Goal: Task Accomplishment & Management: Manage account settings

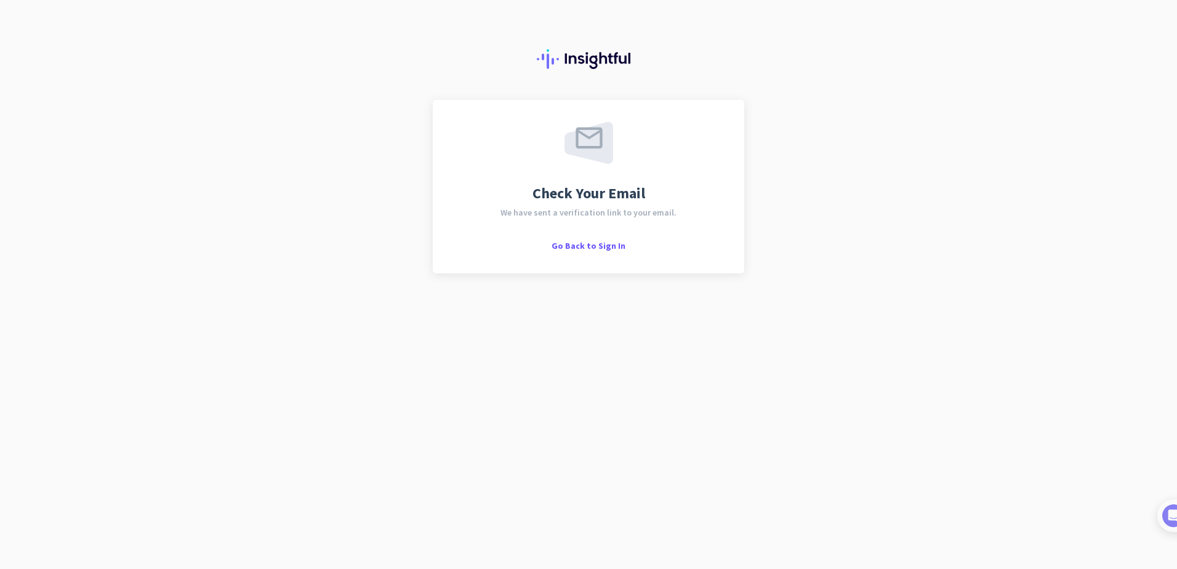
click at [216, 396] on div "Check Your Email We have sent a verification link to your email. Go Back to Sig…" at bounding box center [588, 284] width 1177 height 569
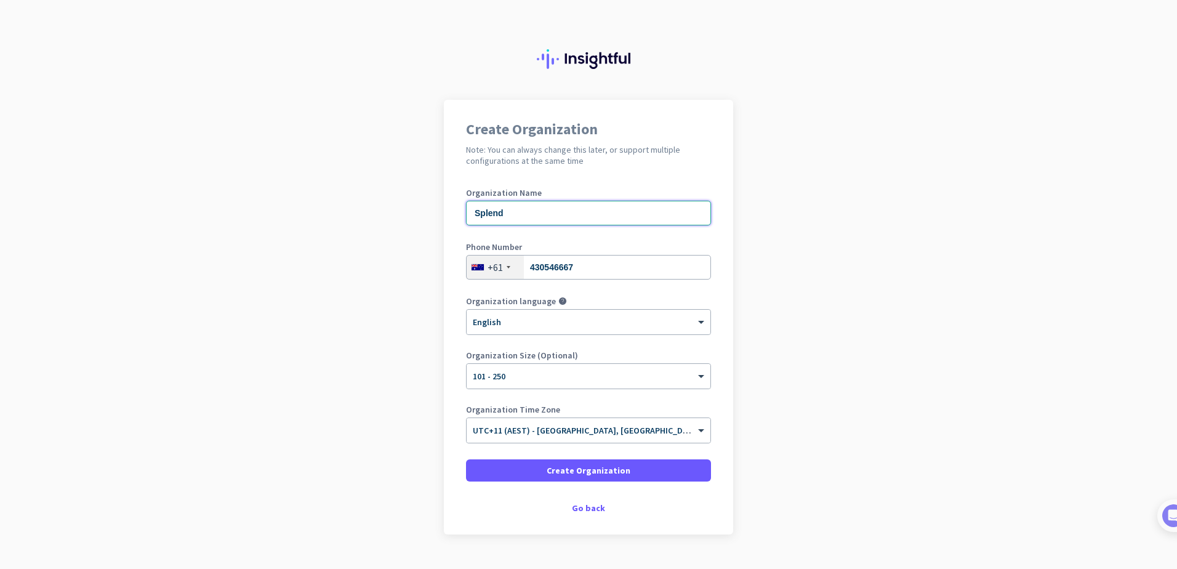
drag, startPoint x: 606, startPoint y: 215, endPoint x: 307, endPoint y: 215, distance: 298.7
click at [322, 215] on app-onboarding-organization "Create Organization Note: You can always change this later, or support multiple…" at bounding box center [588, 348] width 1177 height 496
paste input "PLEND PTY. LTD."
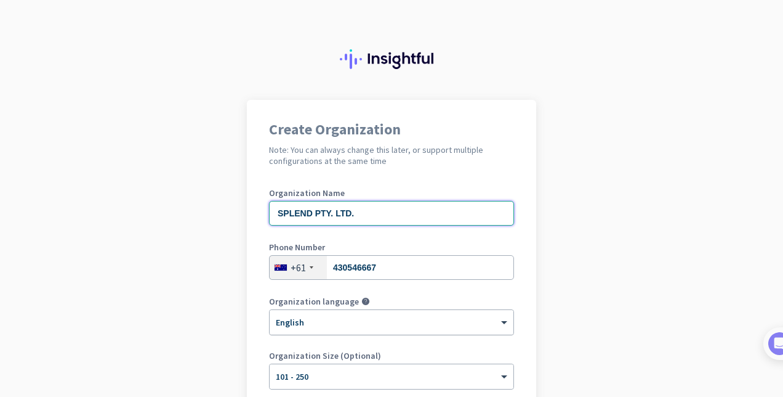
scroll to position [200, 0]
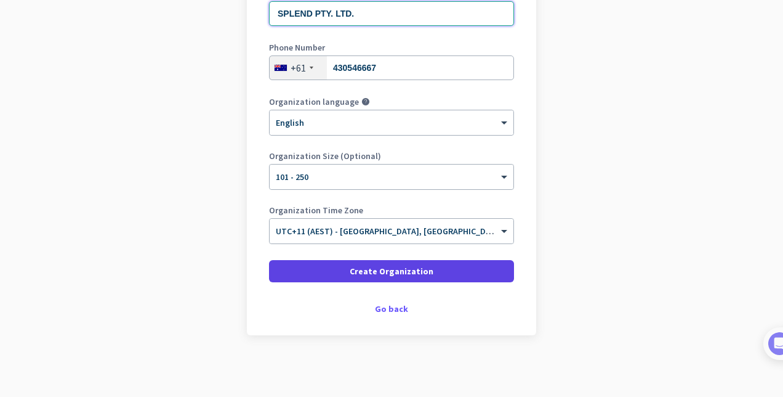
type input "SPLEND PTY. LTD."
click at [407, 275] on span "Create Organization" at bounding box center [392, 271] width 84 height 12
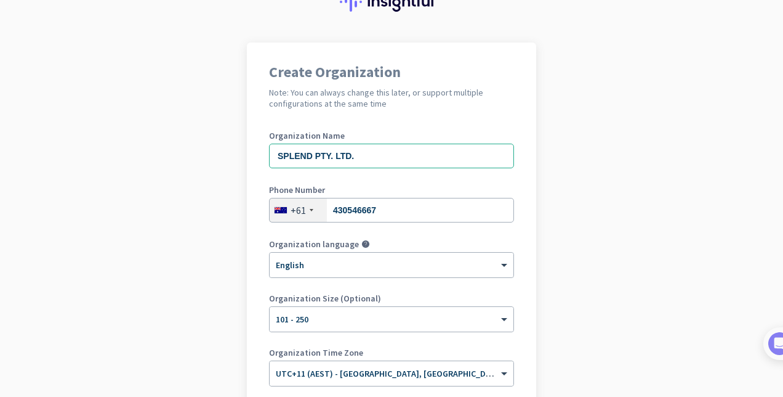
scroll to position [0, 0]
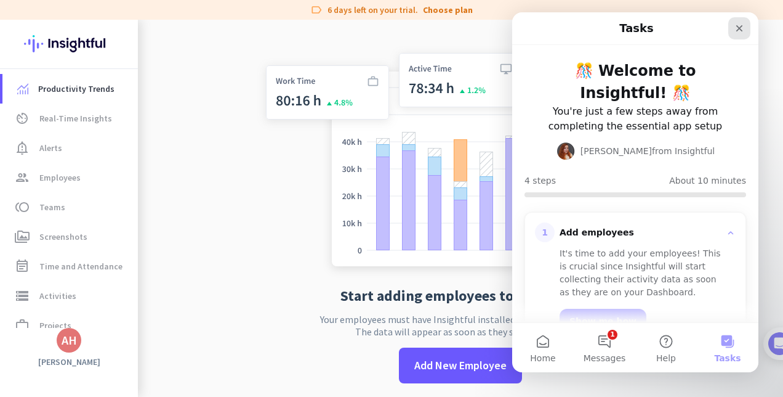
click at [741, 29] on icon "Close" at bounding box center [740, 28] width 10 height 10
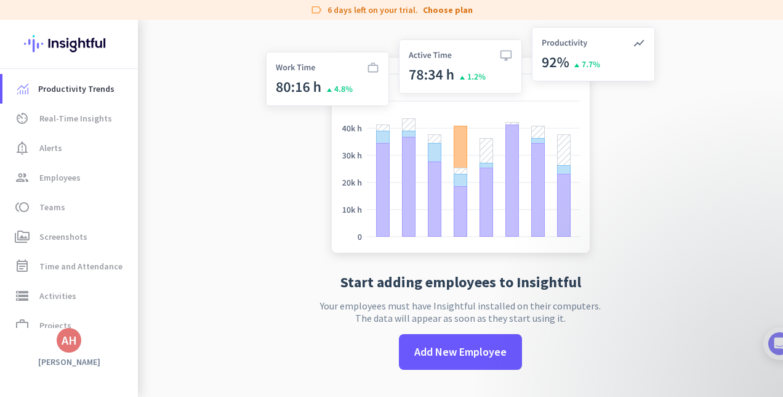
scroll to position [20, 0]
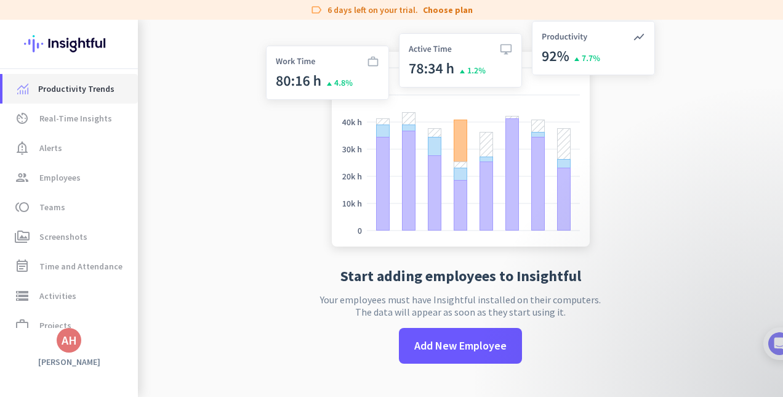
click at [73, 84] on span "Productivity Trends" at bounding box center [76, 88] width 76 height 15
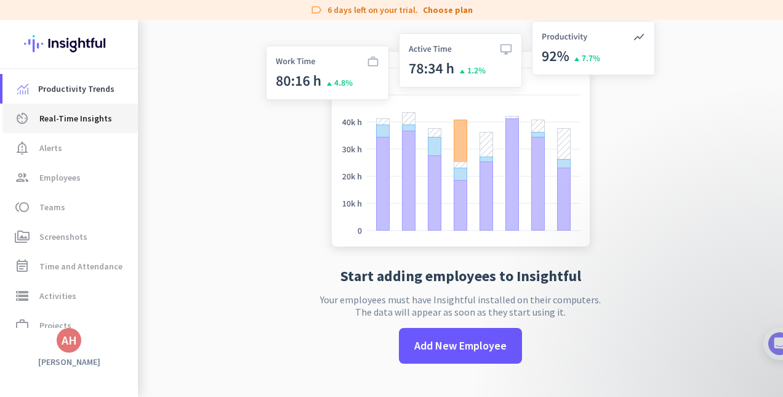
click at [81, 121] on span "Real-Time Insights" at bounding box center [75, 118] width 73 height 15
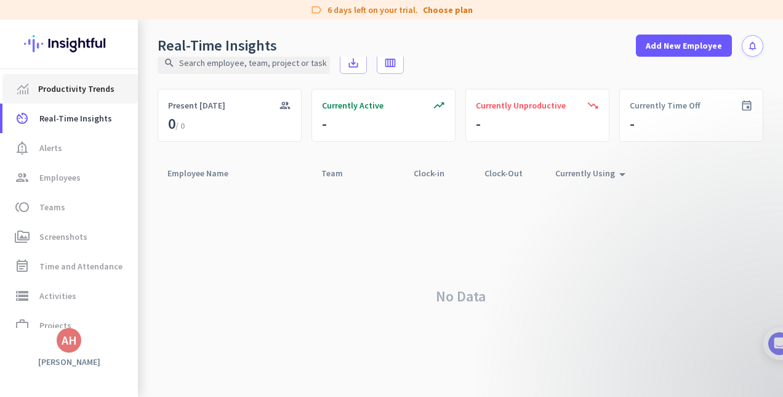
click at [85, 96] on link "Productivity Trends" at bounding box center [69, 89] width 135 height 30
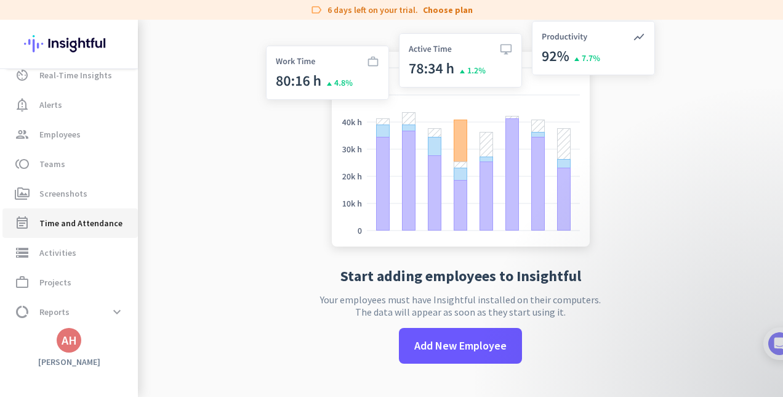
scroll to position [76, 0]
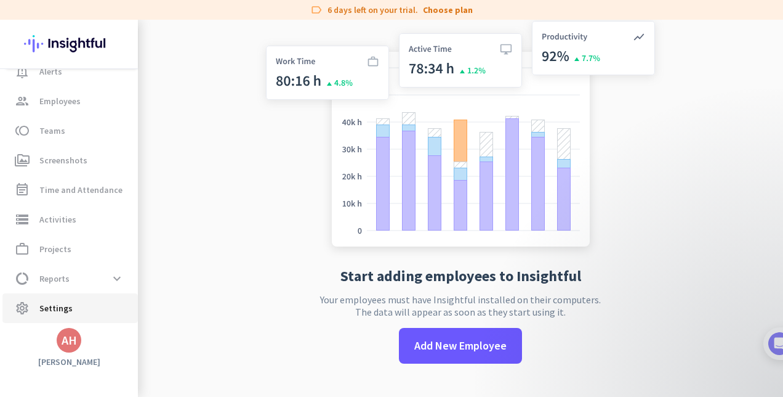
click at [91, 312] on span "settings Settings" at bounding box center [70, 308] width 116 height 15
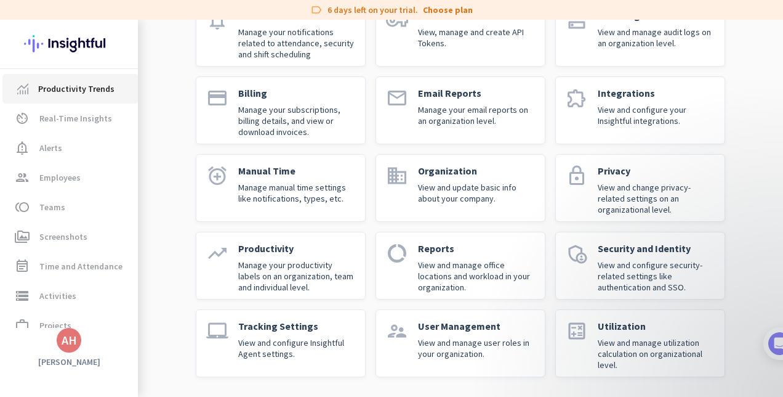
click at [68, 93] on span "Productivity Trends" at bounding box center [76, 88] width 76 height 15
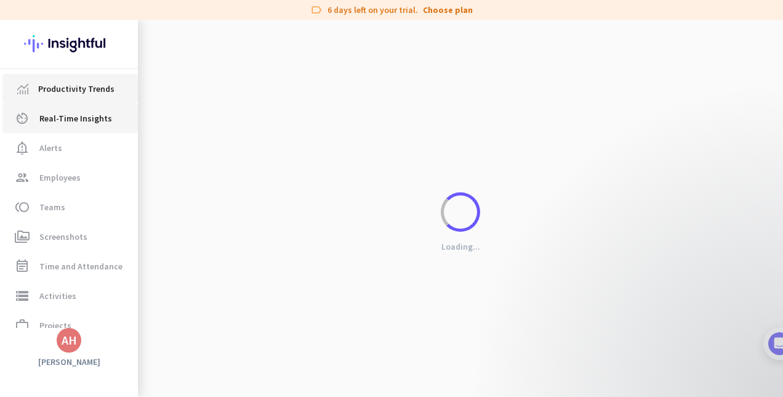
scroll to position [20, 0]
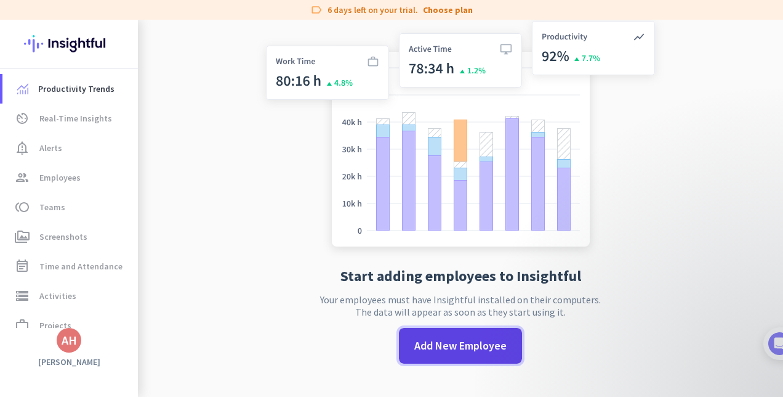
click at [468, 341] on span "Add New Employee" at bounding box center [460, 345] width 92 height 16
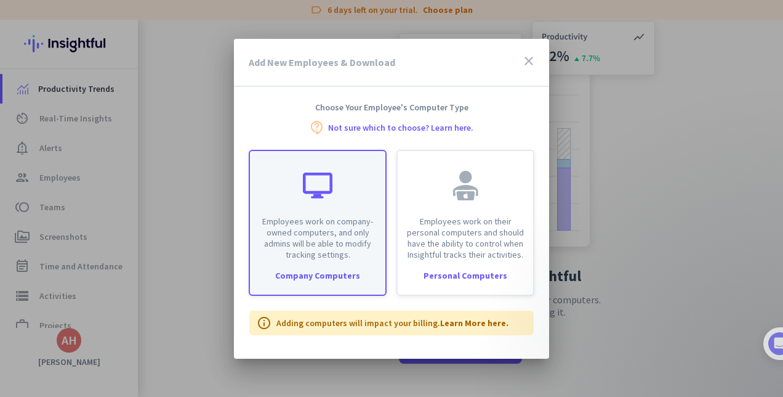
click at [307, 275] on div "Company Computers" at bounding box center [317, 275] width 135 height 9
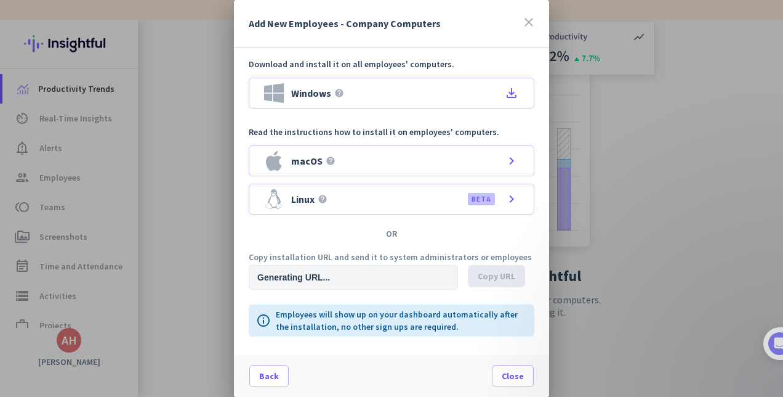
type input "[URL][DOMAIN_NAME]"
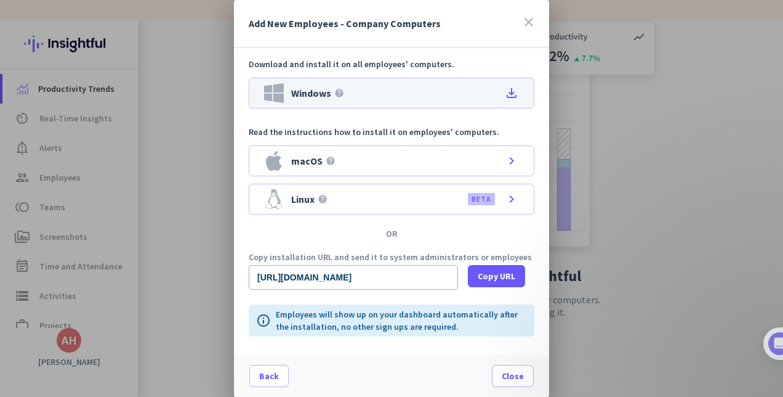
click at [452, 98] on div "Windows help file_download" at bounding box center [392, 93] width 286 height 31
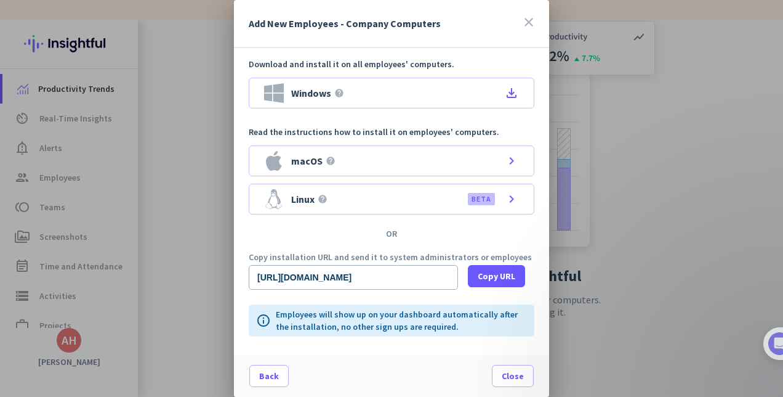
click at [212, 113] on div at bounding box center [391, 198] width 783 height 397
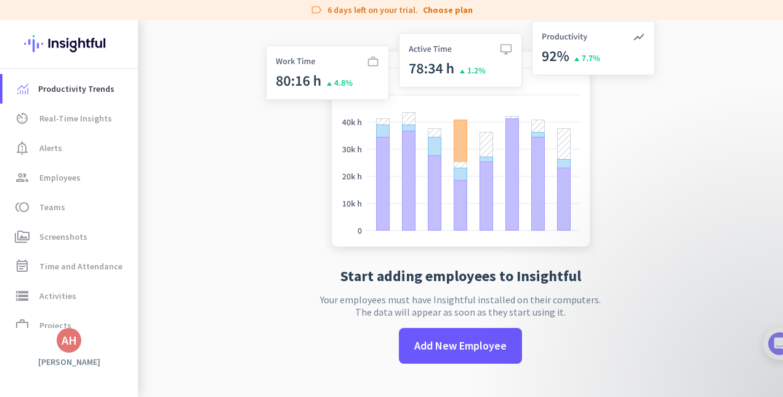
click at [204, 309] on app-no-employees "Start adding employees to Insightful Your employees must have Insightful instal…" at bounding box center [460, 198] width 645 height 397
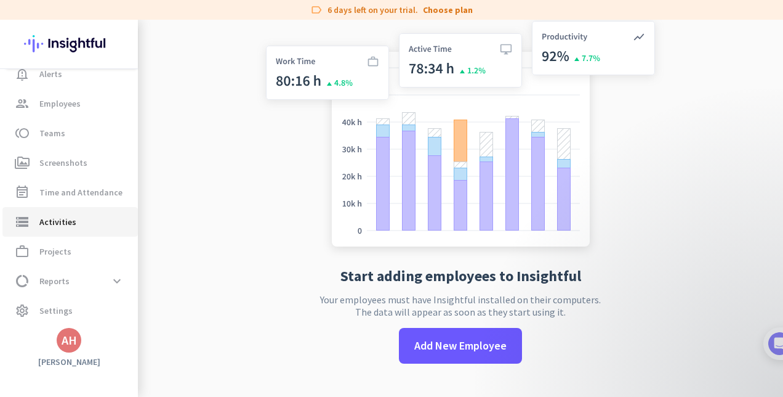
scroll to position [76, 0]
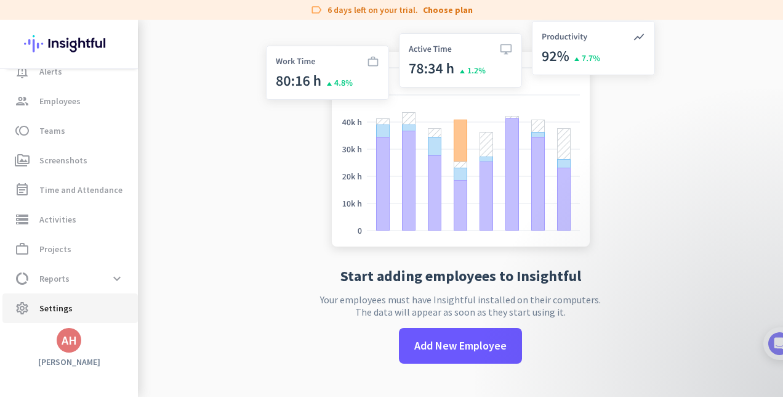
click at [61, 302] on span "Settings" at bounding box center [55, 308] width 33 height 15
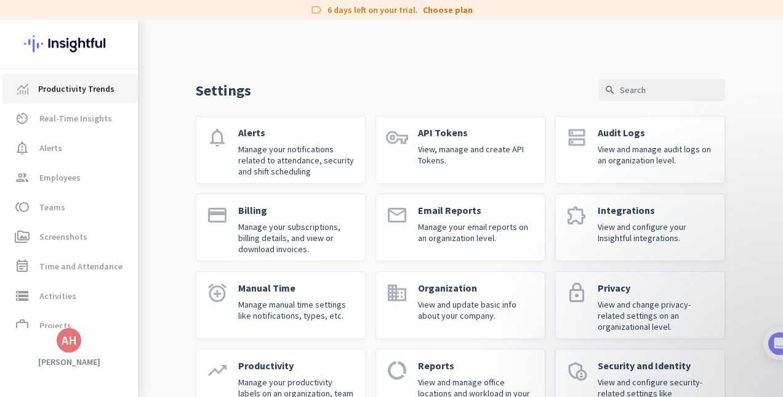
click at [96, 91] on span "Productivity Trends" at bounding box center [76, 88] width 76 height 15
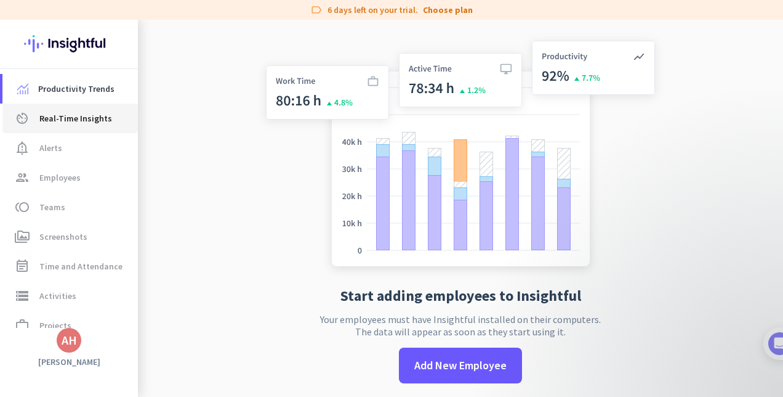
click at [82, 115] on span "Real-Time Insights" at bounding box center [75, 118] width 73 height 15
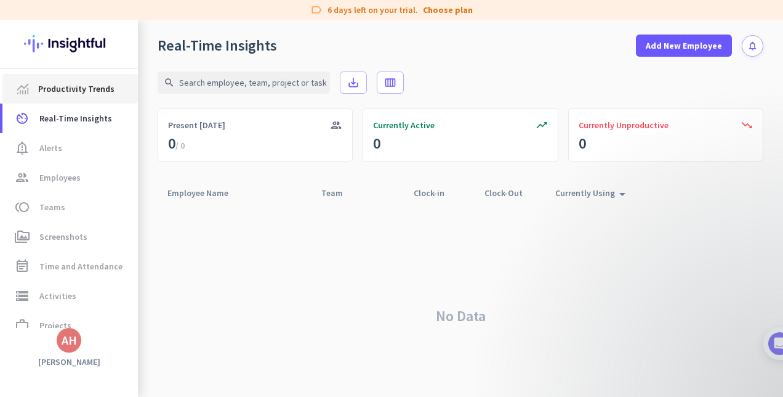
click at [76, 81] on span "Productivity Trends" at bounding box center [76, 88] width 76 height 15
